Goal: Task Accomplishment & Management: Use online tool/utility

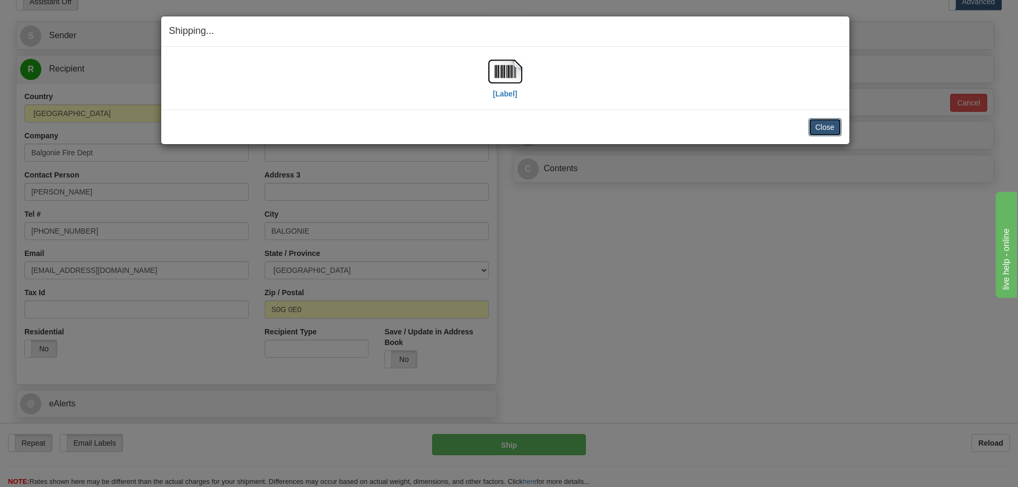
scroll to position [53, 0]
click at [826, 132] on button "Close" at bounding box center [824, 127] width 33 height 18
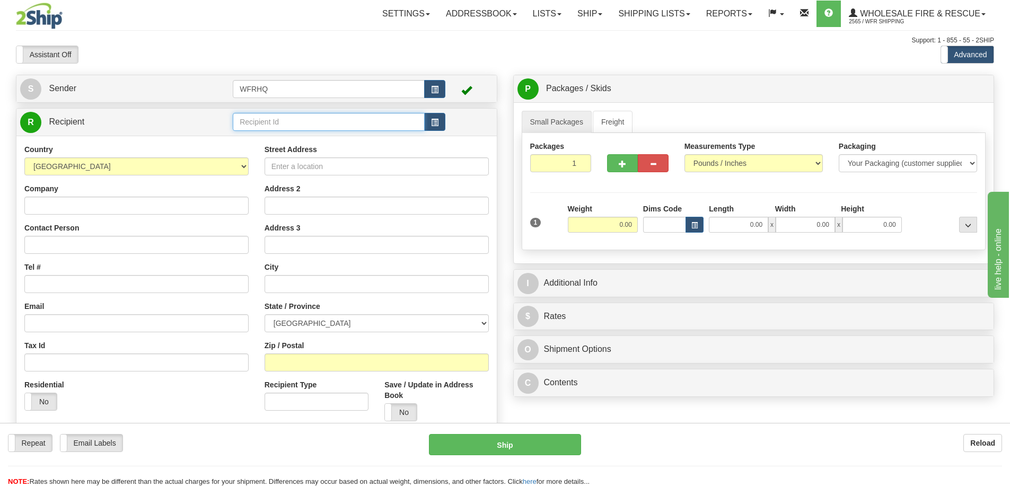
click at [297, 122] on input "text" at bounding box center [329, 122] width 192 height 18
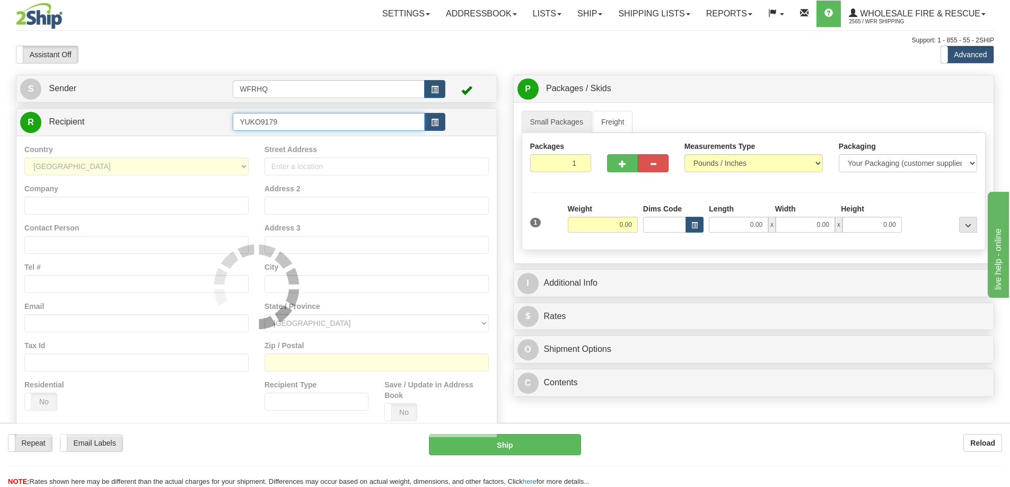
type input "YUKO9179"
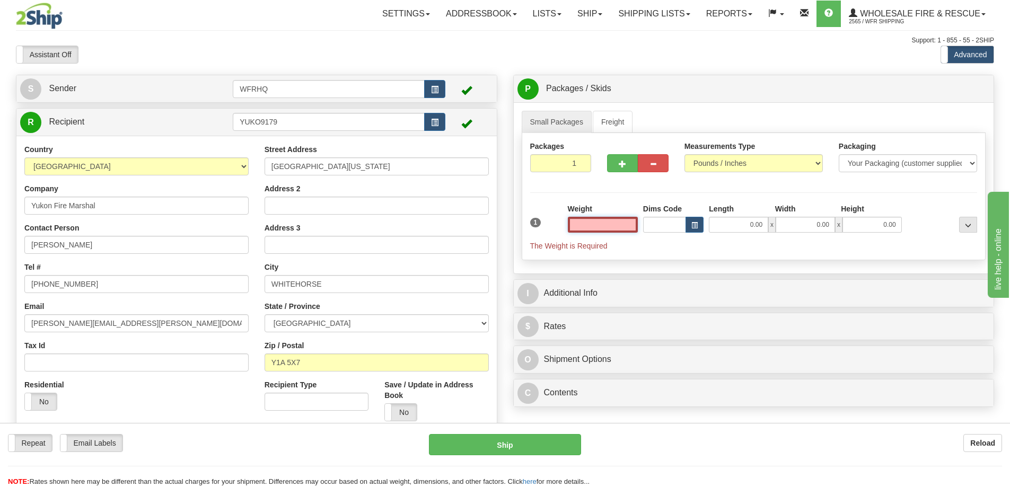
click at [591, 220] on input "text" at bounding box center [603, 225] width 70 height 16
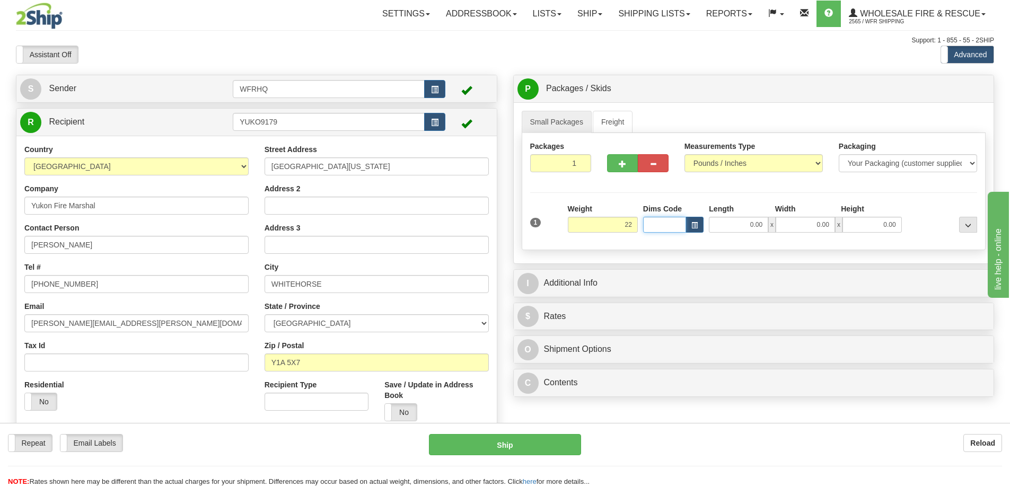
type input "22.00"
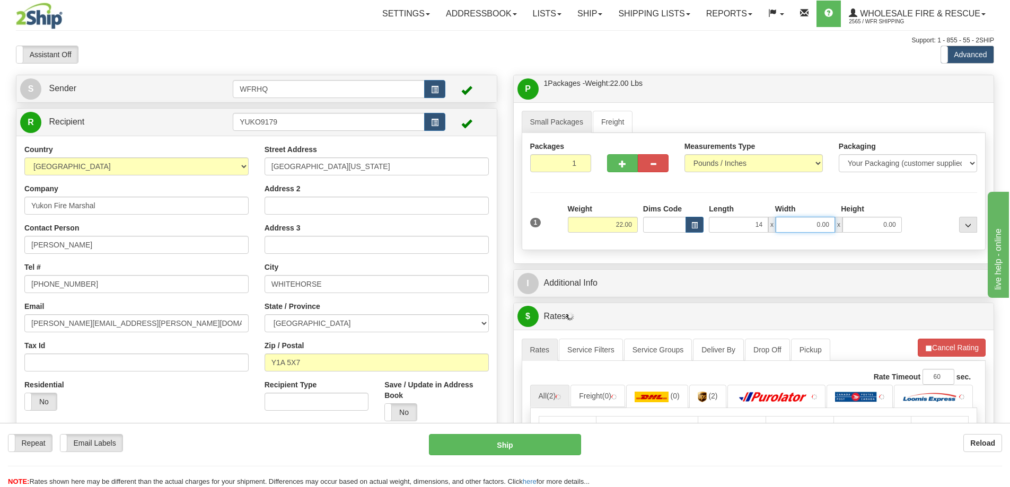
type input "14.00"
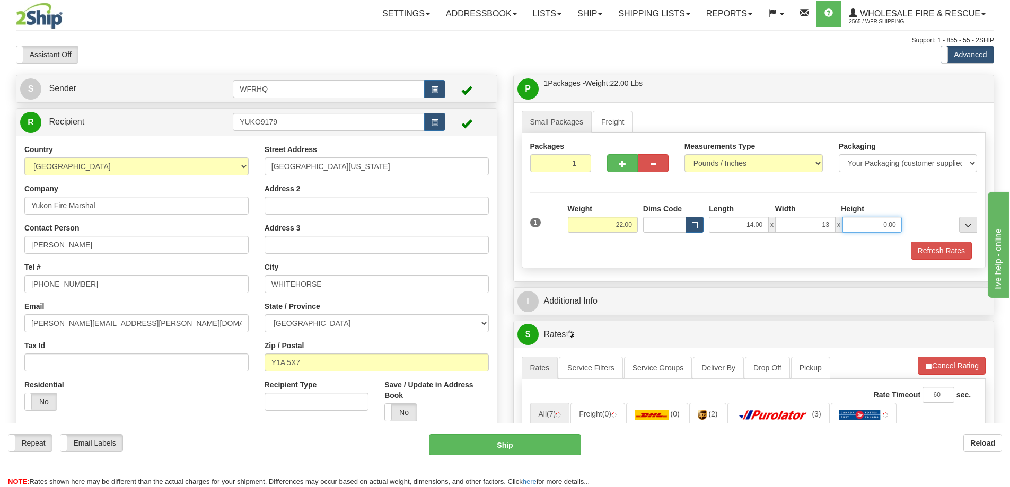
type input "13.00"
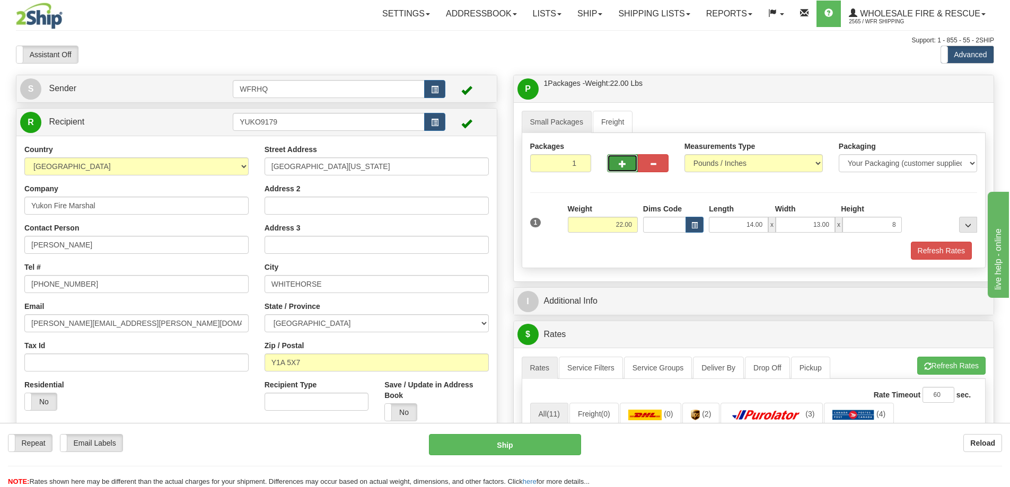
type input "8.00"
click at [628, 163] on button "button" at bounding box center [622, 163] width 31 height 18
radio input "true"
type input "2"
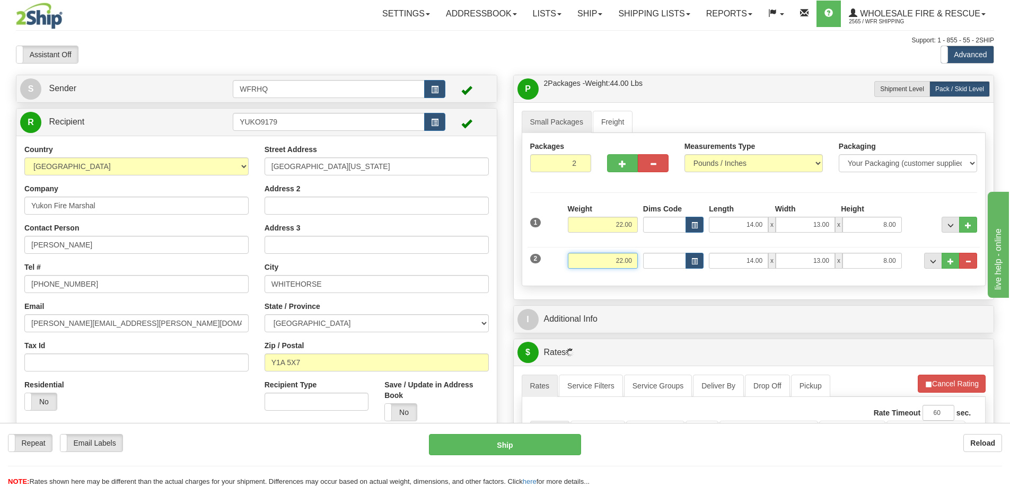
drag, startPoint x: 607, startPoint y: 253, endPoint x: 777, endPoint y: 276, distance: 171.8
click at [777, 276] on div "2 Weight 22.00 Dims Code Length Width Height" at bounding box center [753, 260] width 453 height 36
type input "9.00"
type input "12.00"
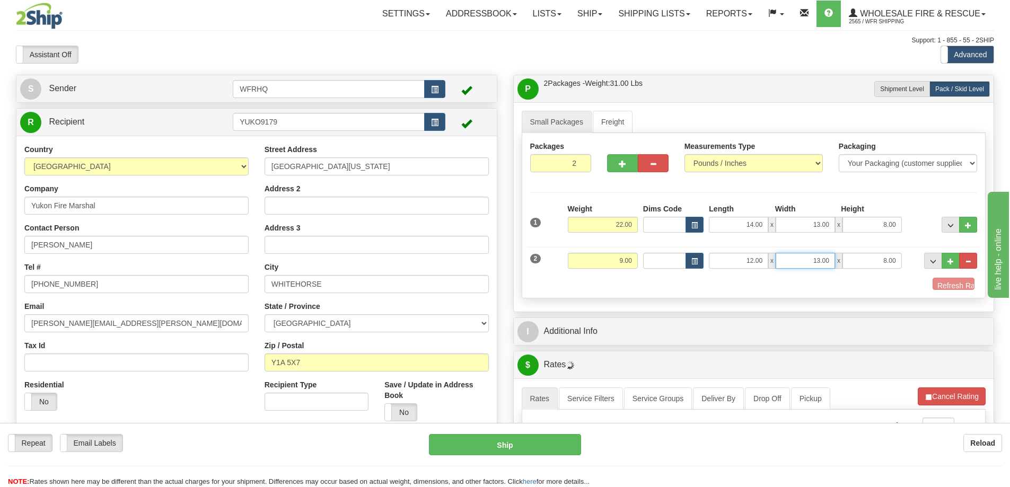
type input "1"
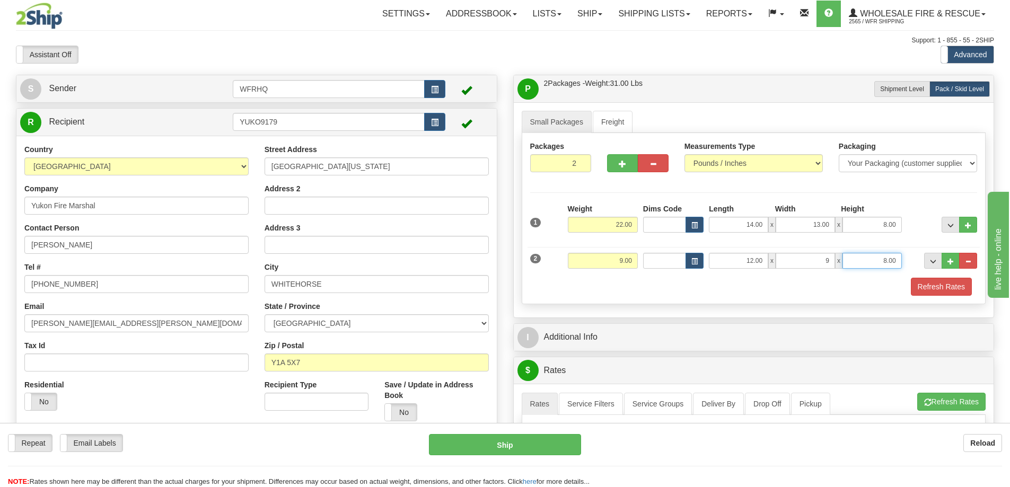
type input "9.00"
type input "6.00"
click at [630, 166] on button "button" at bounding box center [622, 163] width 31 height 18
type input "3"
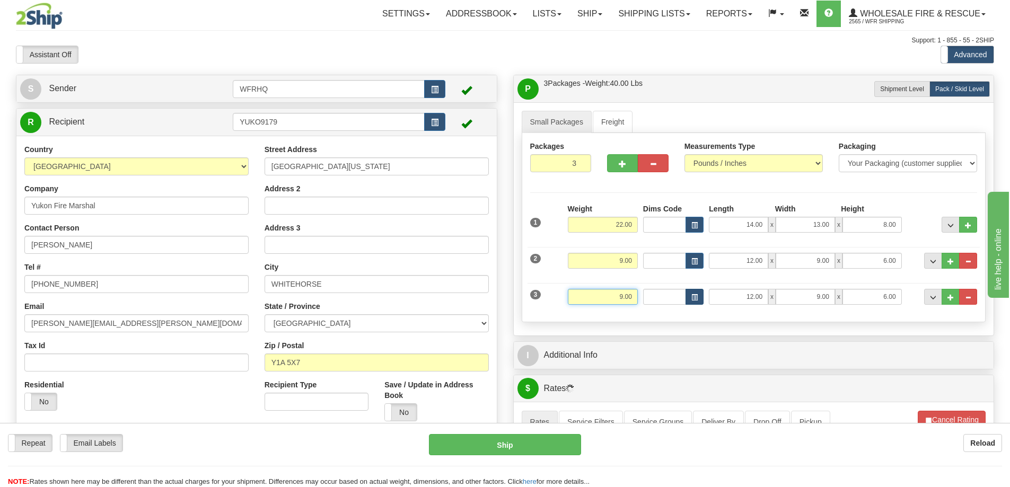
drag, startPoint x: 603, startPoint y: 301, endPoint x: 700, endPoint y: 302, distance: 97.0
click at [700, 302] on div "3 Weight 9.00 Dims Code Length Width Height" at bounding box center [753, 296] width 453 height 36
type input "12.00"
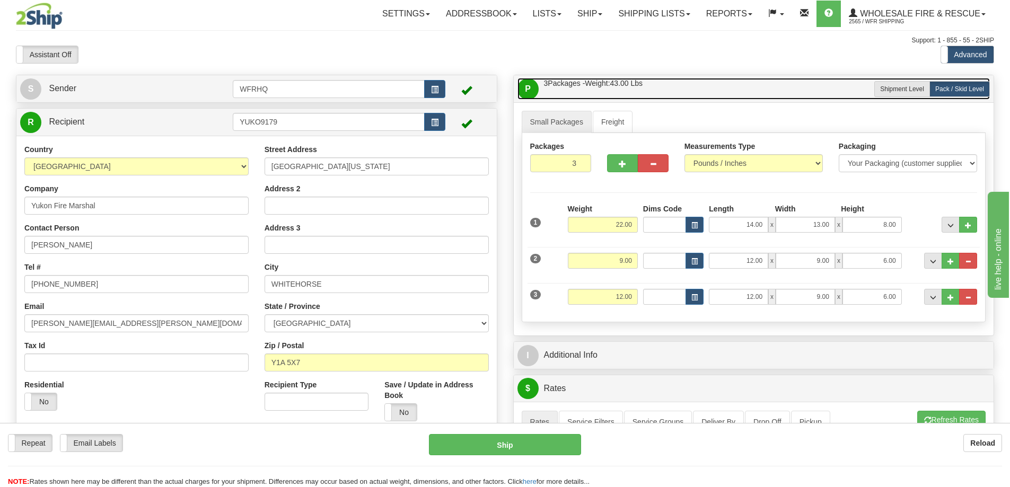
click at [687, 93] on link "P Packages / Skids 3 Packages - Weight: 43.00 Lbs 1 Skids - Weight: 0.00 Lbs" at bounding box center [753, 89] width 473 height 22
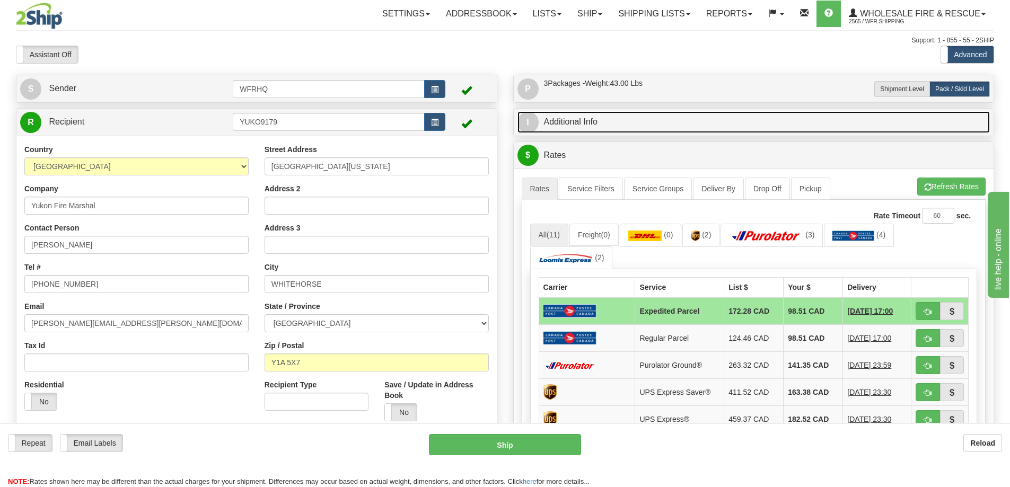
click at [671, 128] on link "I Additional Info" at bounding box center [753, 122] width 473 height 22
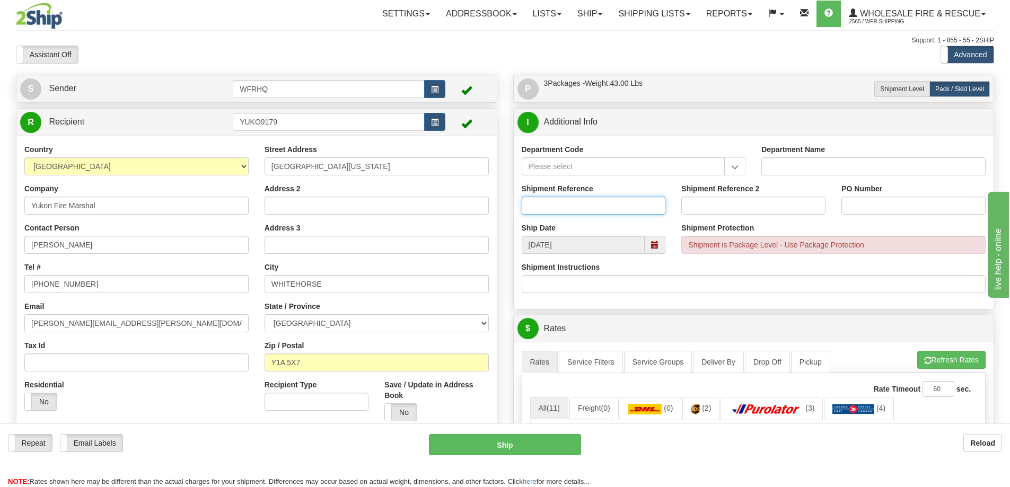
click at [574, 205] on input "Shipment Reference" at bounding box center [594, 206] width 144 height 18
type input "S46698-30905"
type input "1402 Restock"
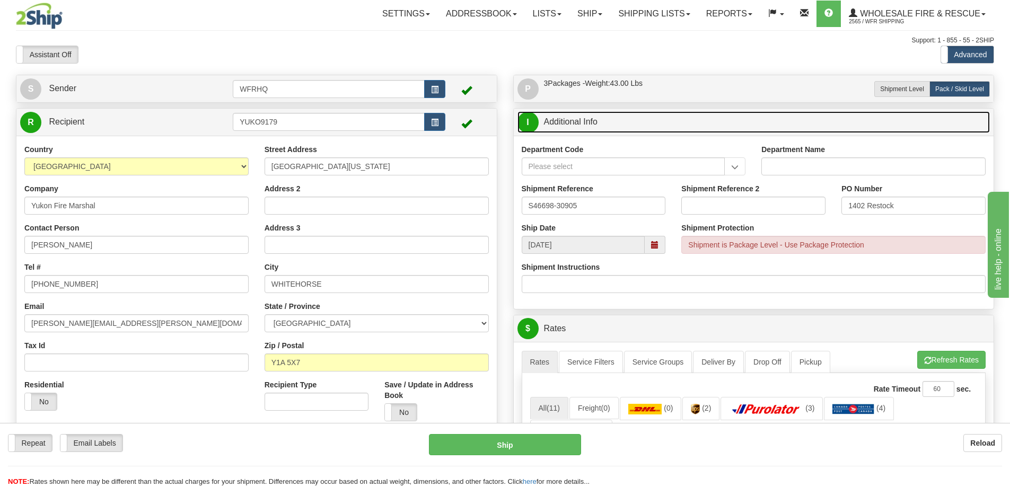
click at [694, 126] on link "I Additional Info" at bounding box center [753, 122] width 473 height 22
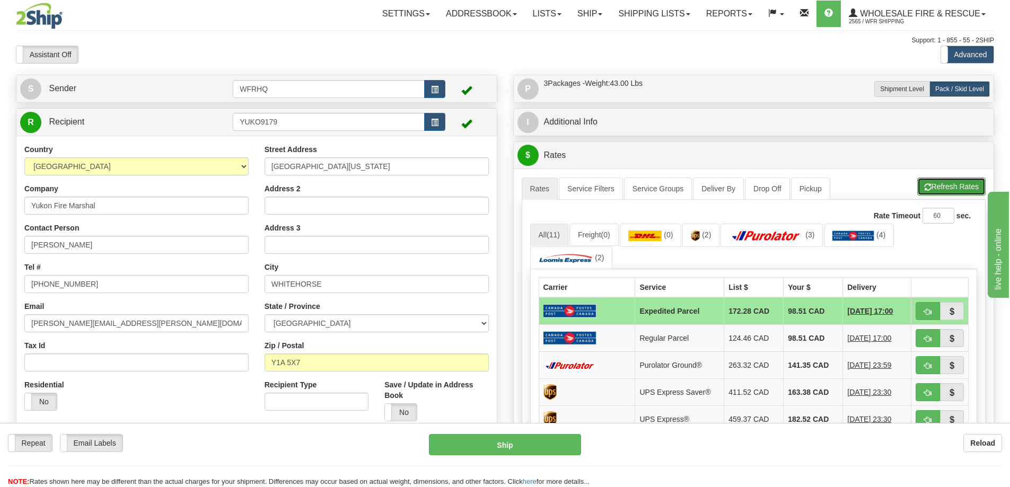
click at [961, 186] on button "Refresh Rates" at bounding box center [951, 187] width 68 height 18
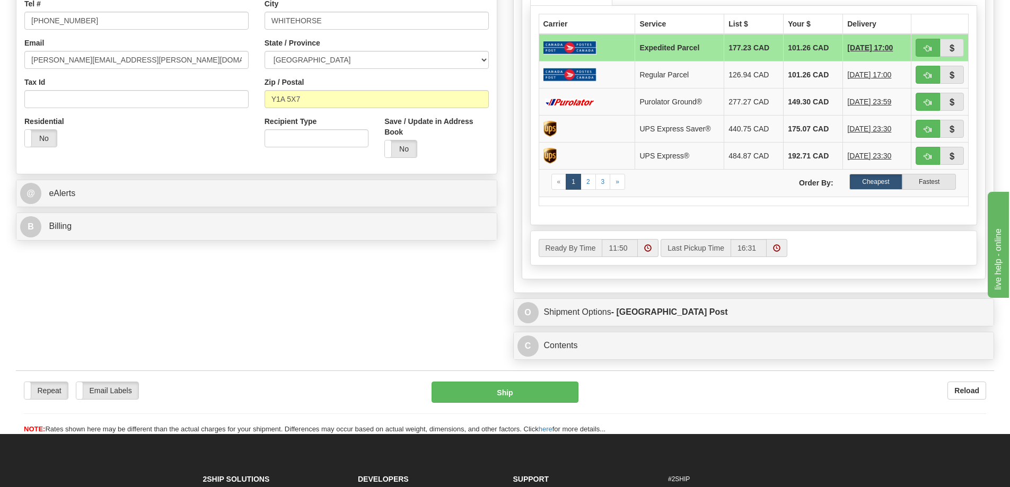
scroll to position [265, 0]
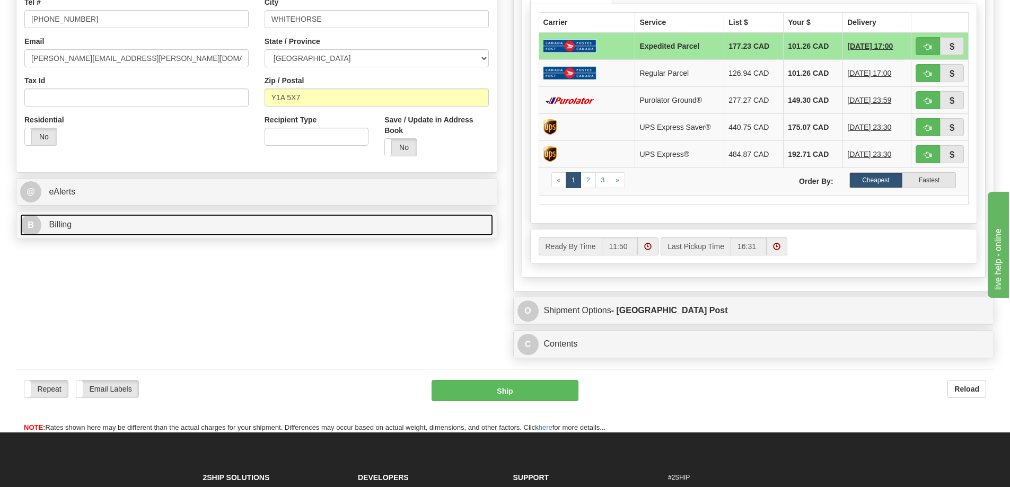
click at [121, 232] on link "B Billing" at bounding box center [256, 225] width 473 height 22
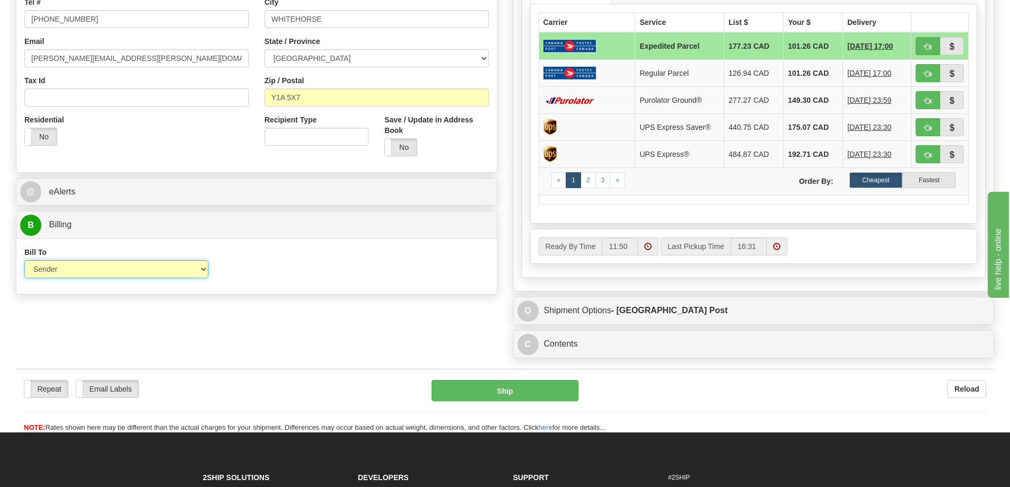
drag, startPoint x: 110, startPoint y: 271, endPoint x: 108, endPoint y: 277, distance: 5.5
click at [110, 271] on select "Sender Recipient Third Party Collect" at bounding box center [116, 269] width 184 height 18
select select "2"
click at [24, 260] on select "Sender Recipient Third Party Collect" at bounding box center [116, 269] width 184 height 18
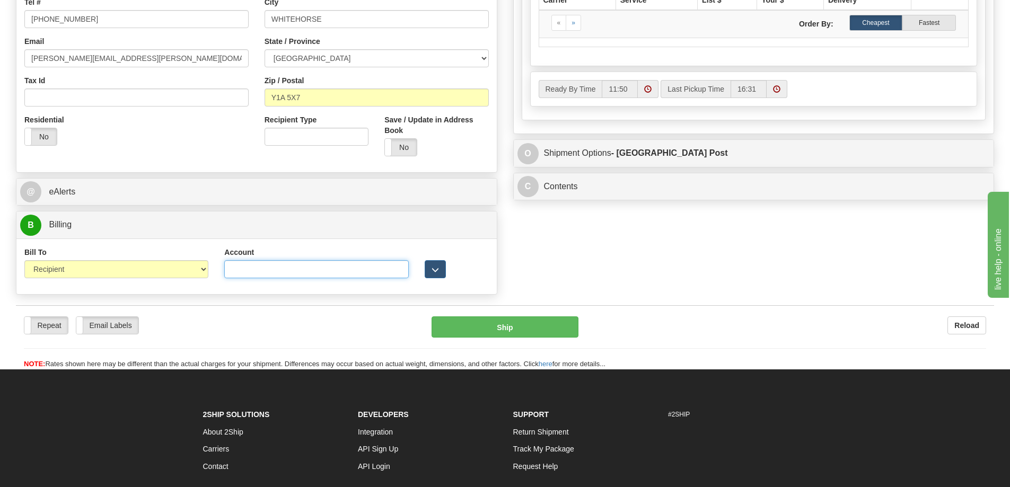
click at [279, 272] on input "Account" at bounding box center [316, 269] width 184 height 18
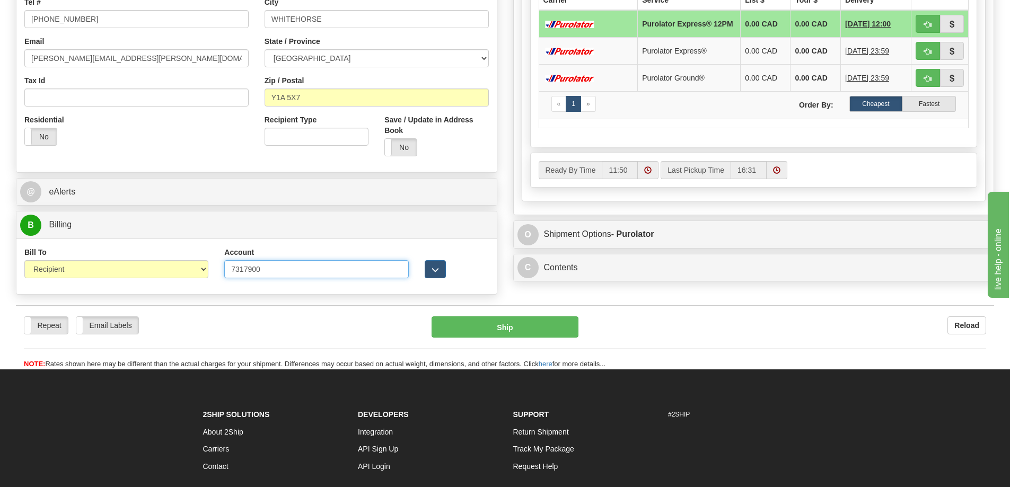
type input "7317900"
click at [682, 303] on div "Repeat Repeat Email Labels Email Labels Edit Reload Ship Reload" at bounding box center [505, 334] width 978 height 69
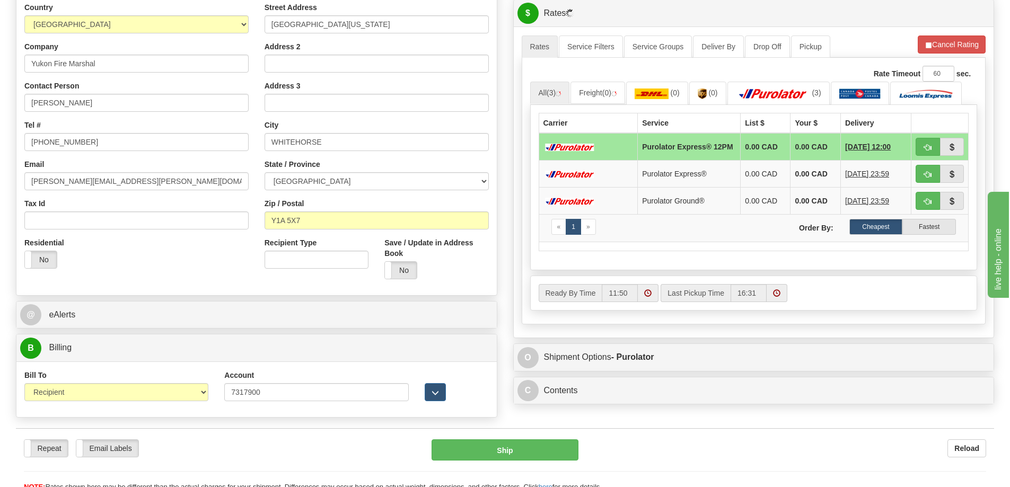
scroll to position [0, 0]
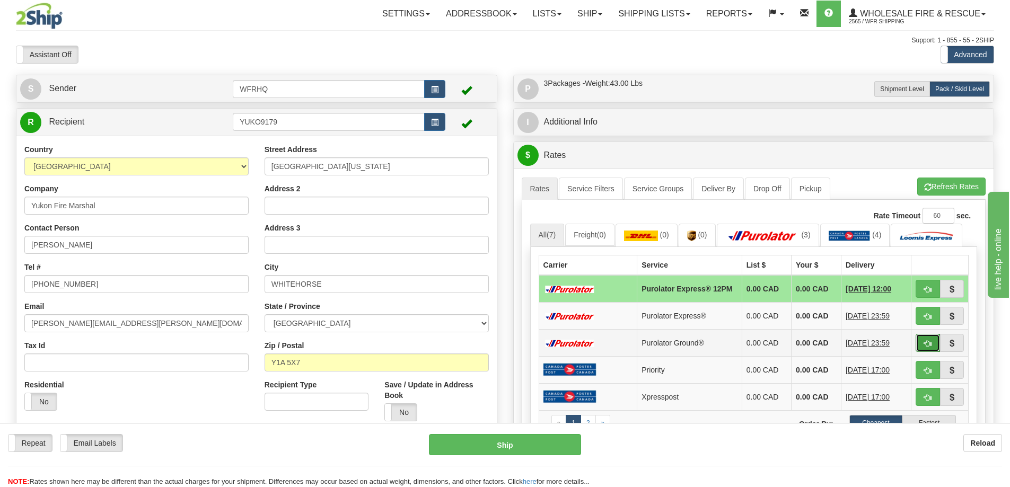
click at [931, 352] on button "button" at bounding box center [927, 343] width 24 height 18
type input "260"
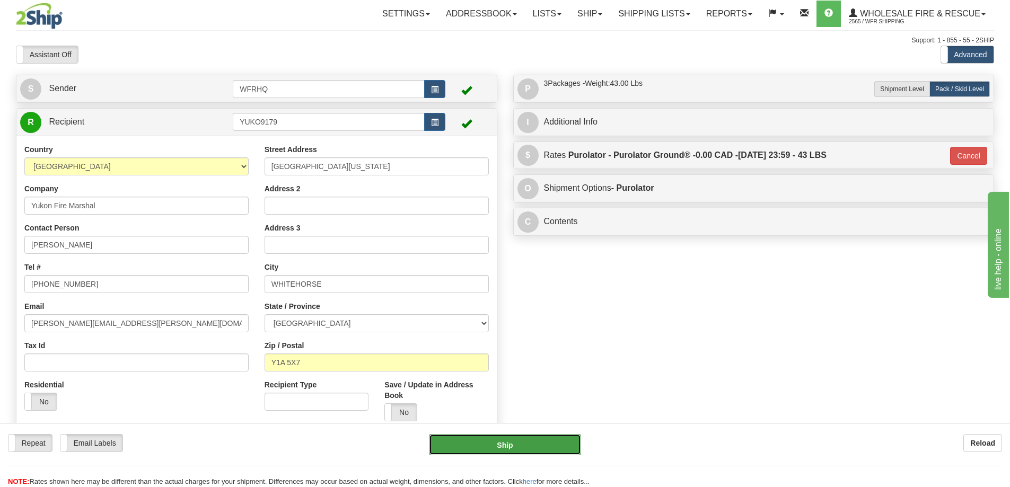
click at [470, 441] on button "Ship" at bounding box center [505, 444] width 152 height 21
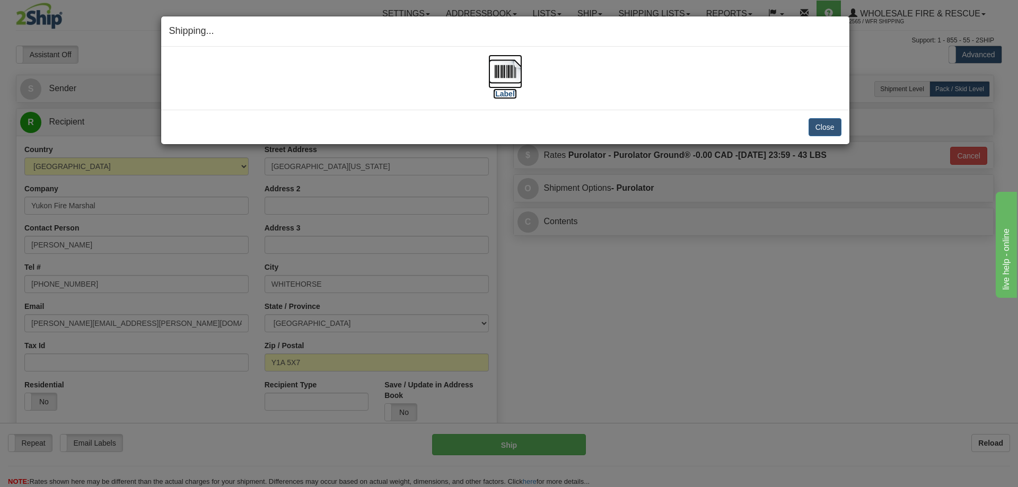
click at [500, 68] on img at bounding box center [505, 72] width 34 height 34
